Goal: Information Seeking & Learning: Find specific fact

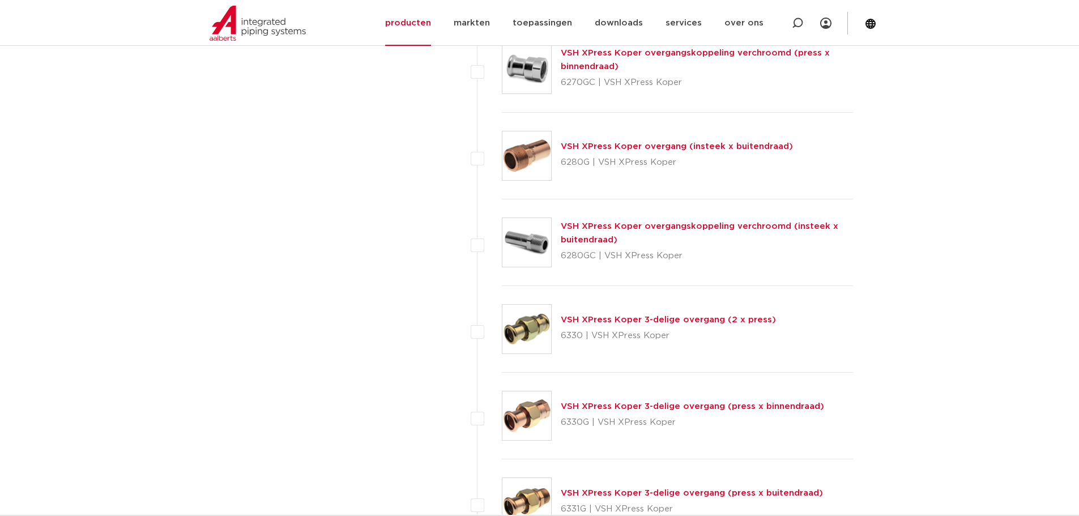
scroll to position [1246, 0]
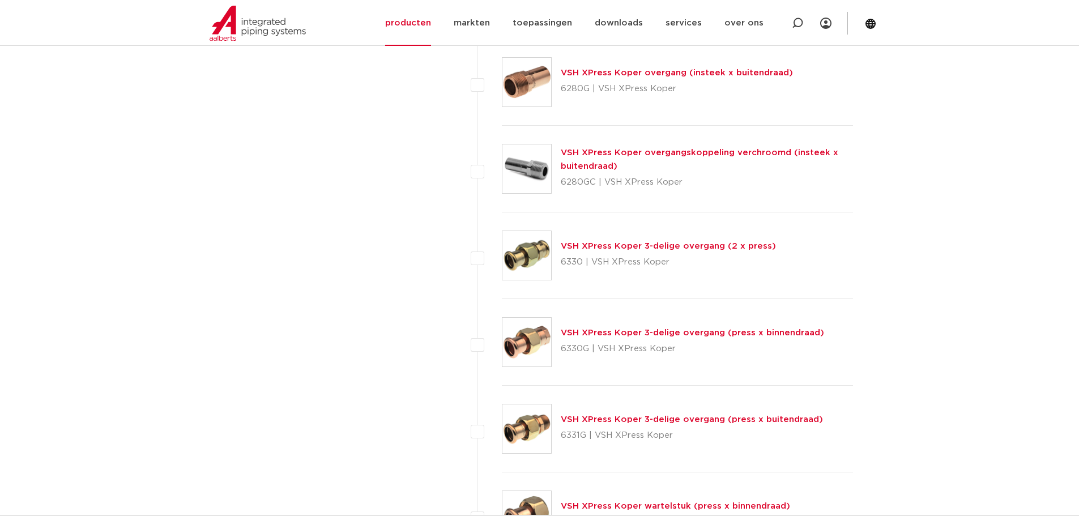
click at [602, 245] on link "VSH XPress Koper 3-delige overgang (2 x press)" at bounding box center [668, 246] width 215 height 8
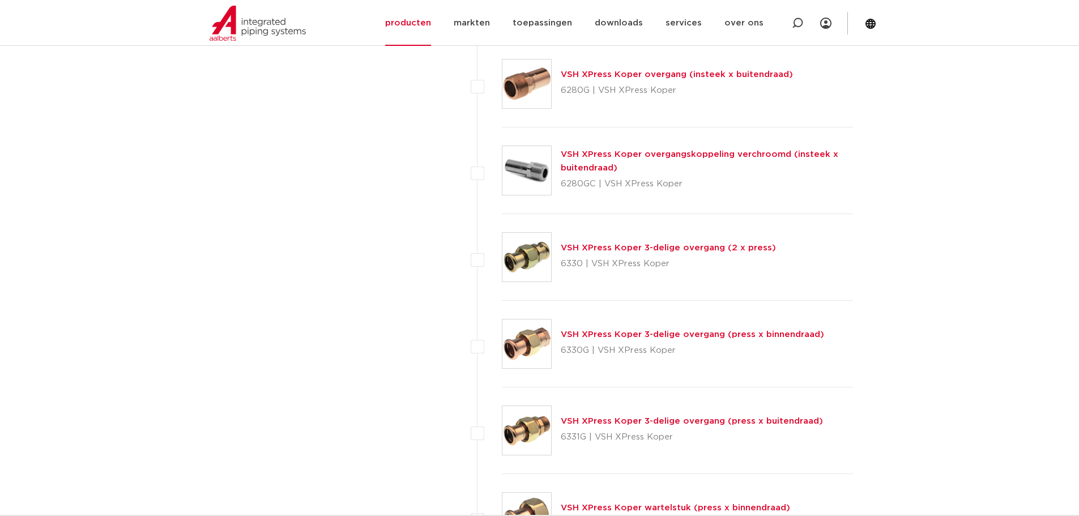
scroll to position [1246, 0]
click at [670, 328] on link "VSH XPress Koper 3-delige overgang (press x binnendraad)" at bounding box center [692, 332] width 263 height 8
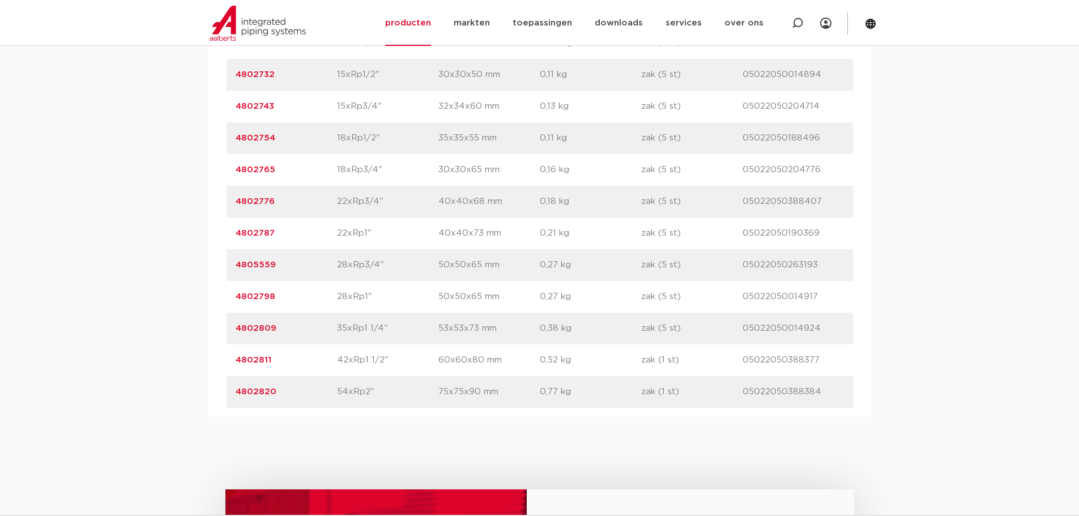
scroll to position [849, 0]
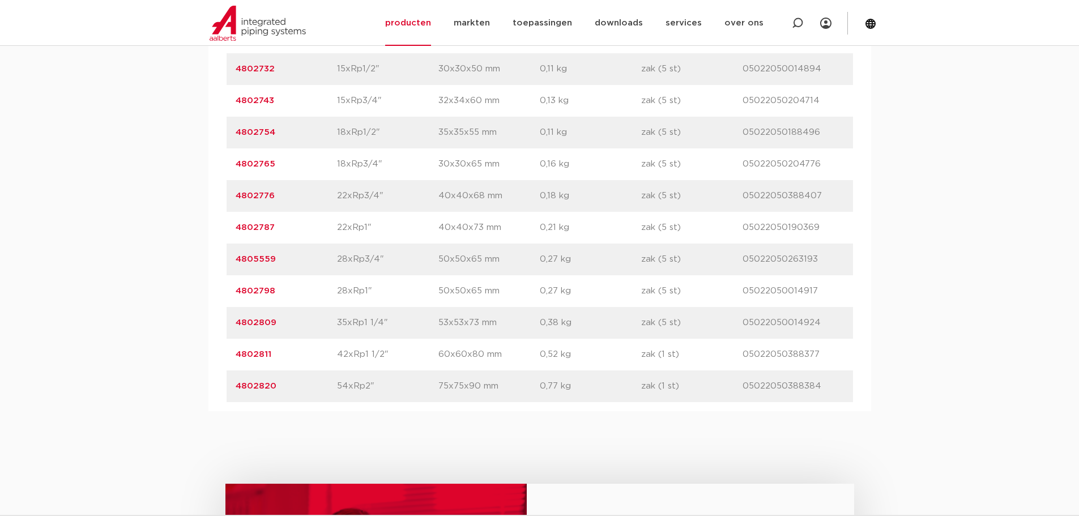
drag, startPoint x: 281, startPoint y: 354, endPoint x: 232, endPoint y: 354, distance: 49.8
click at [232, 354] on div "artikelnummer 4802811 afmeting 42xRp1 1/2" [GEOGRAPHIC_DATA] 60x60x80 mm gewich…" at bounding box center [539, 355] width 626 height 32
copy link "4802811"
